Goal: Information Seeking & Learning: Learn about a topic

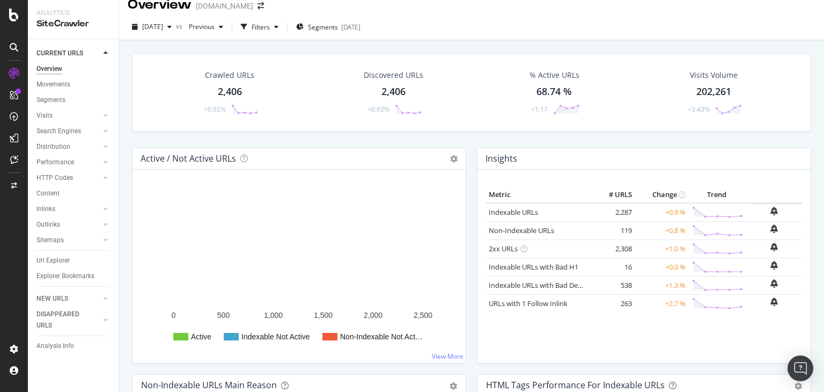
scroll to position [14, 0]
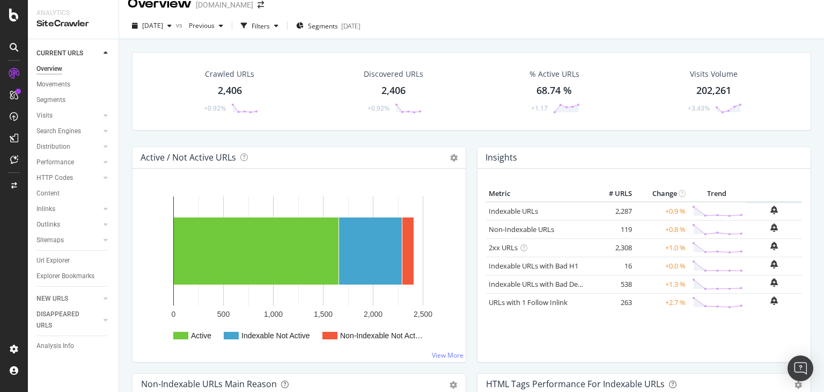
click at [236, 84] on div "2,406" at bounding box center [230, 91] width 24 height 14
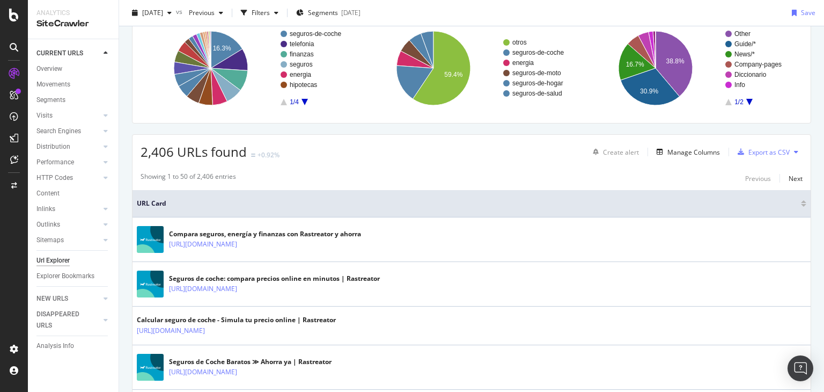
scroll to position [85, 0]
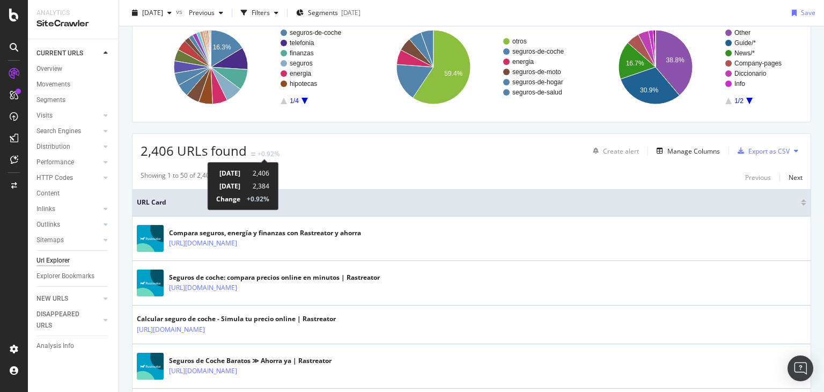
click at [269, 153] on div "+0.92%" at bounding box center [269, 153] width 22 height 9
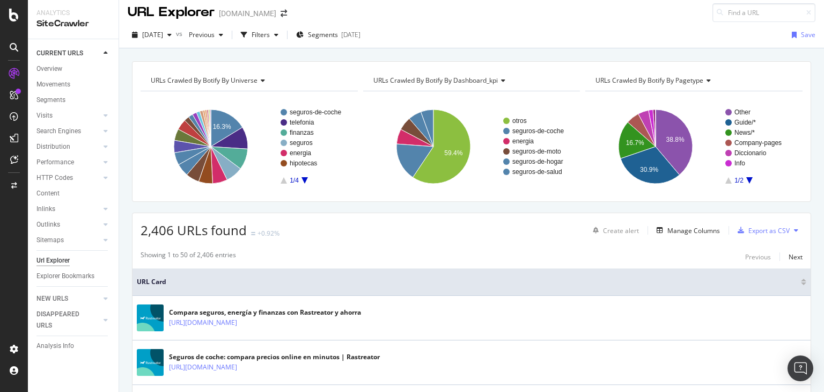
scroll to position [0, 0]
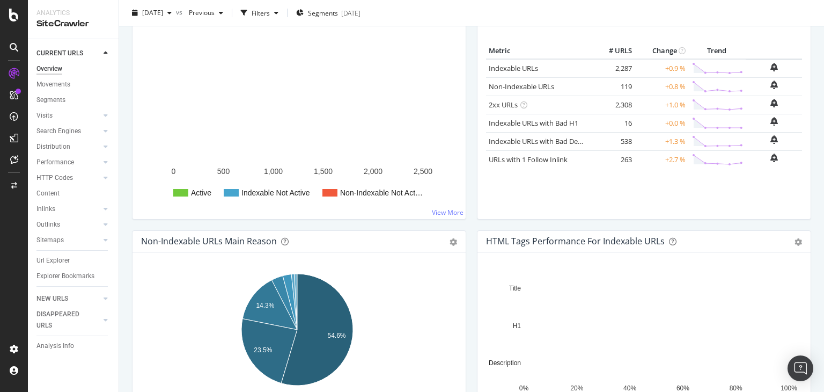
scroll to position [158, 0]
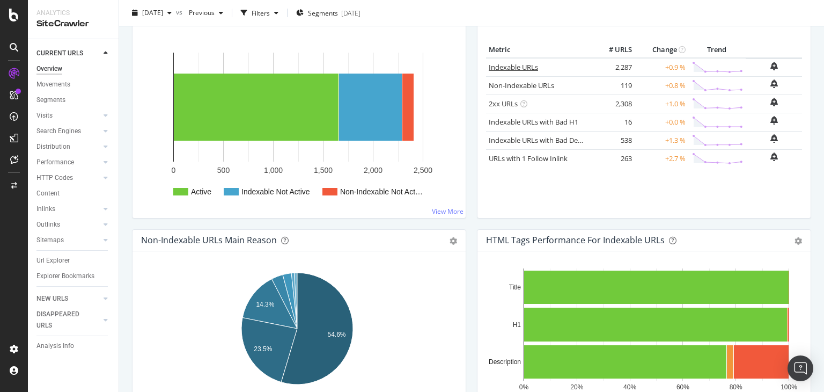
click at [512, 65] on link "Indexable URLs" at bounding box center [513, 67] width 49 height 10
click at [516, 83] on link "Non-Indexable URLs" at bounding box center [521, 86] width 65 height 10
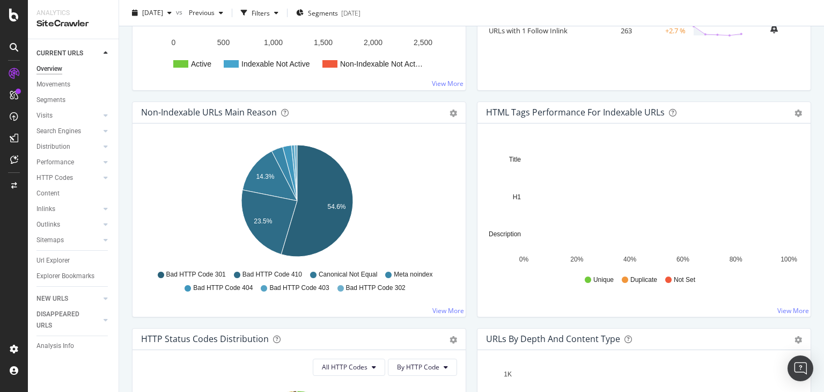
scroll to position [293, 0]
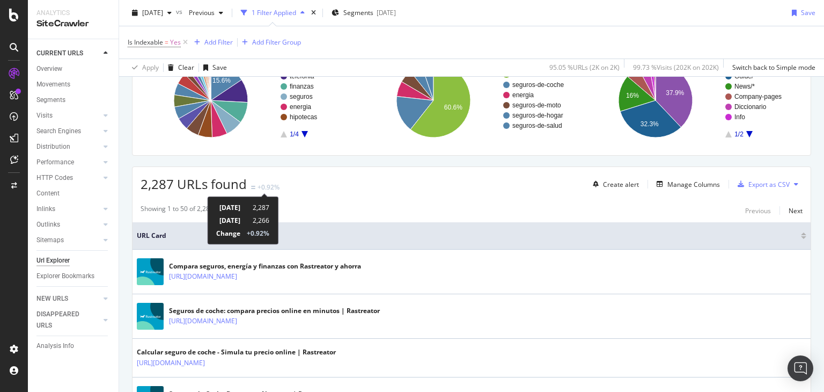
scroll to position [101, 0]
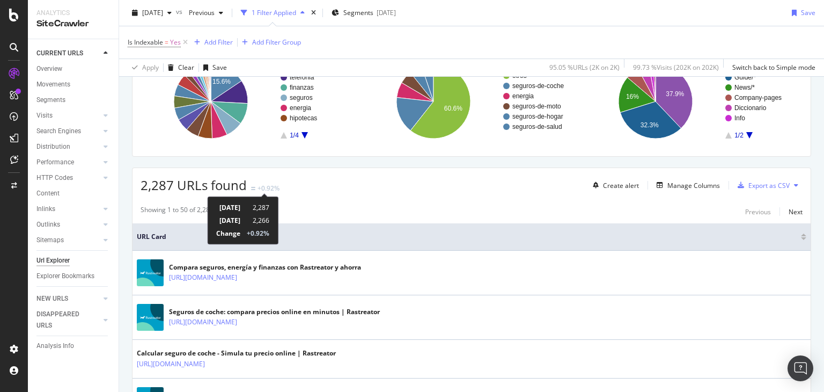
click at [270, 185] on div "+0.92%" at bounding box center [269, 188] width 22 height 9
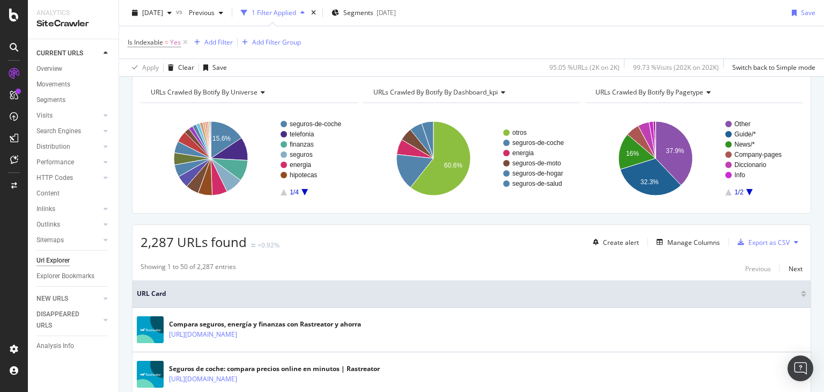
scroll to position [0, 0]
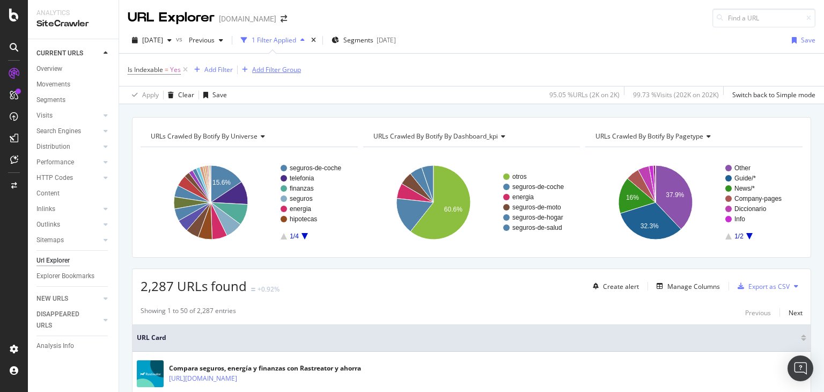
click at [278, 69] on div "Add Filter Group" at bounding box center [276, 69] width 49 height 9
click at [383, 92] on div "Is Indexable = Yes Add Filter Add Filter Group Apply Clear Save 95.05 % URLs ( …" at bounding box center [472, 79] width 688 height 50
click at [667, 96] on div "99.73 % Visits ( 202K on 202K )" at bounding box center [676, 94] width 86 height 9
